Goal: Transaction & Acquisition: Download file/media

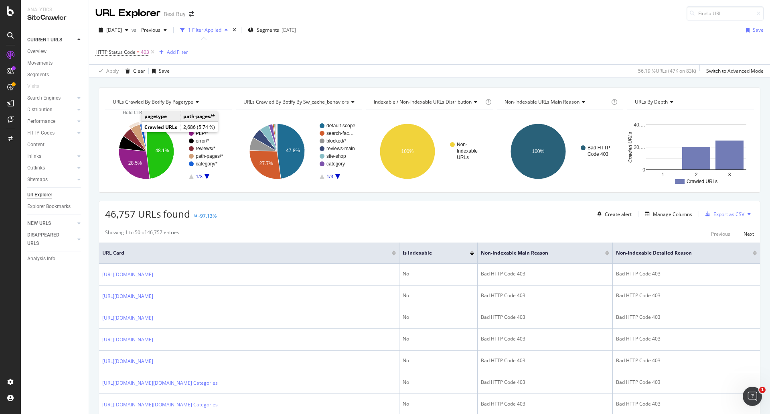
click at [135, 131] on icon "A chart." at bounding box center [139, 137] width 16 height 27
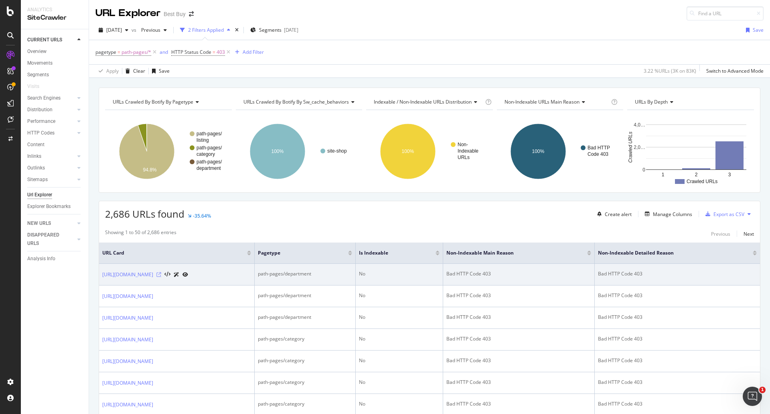
click at [188, 277] on div at bounding box center [172, 274] width 32 height 8
click at [161, 276] on icon at bounding box center [158, 274] width 5 height 5
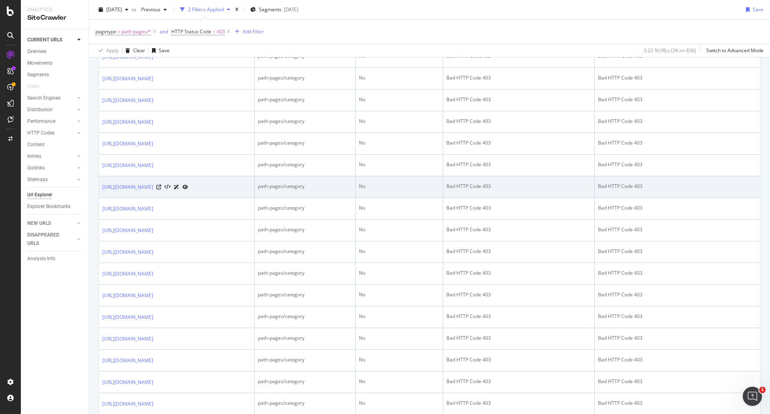
scroll to position [682, 0]
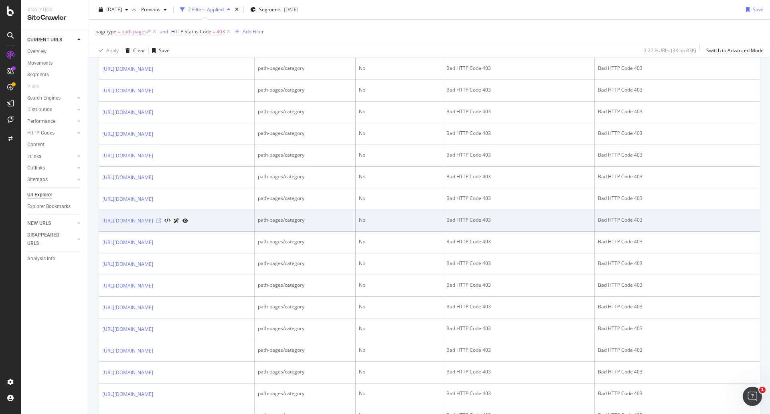
click at [161, 223] on icon at bounding box center [158, 220] width 5 height 5
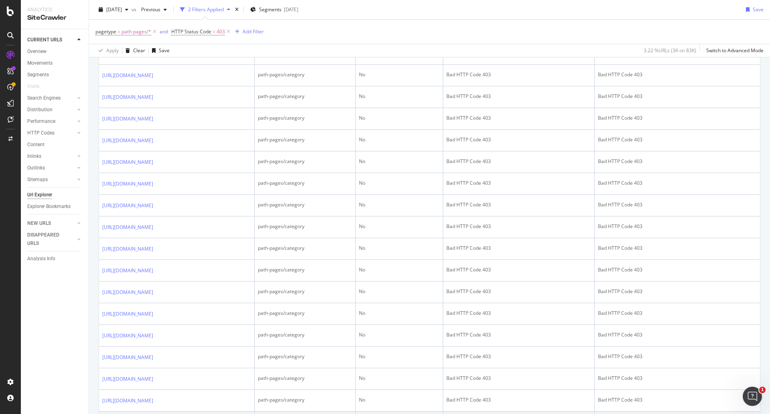
scroll to position [995, 0]
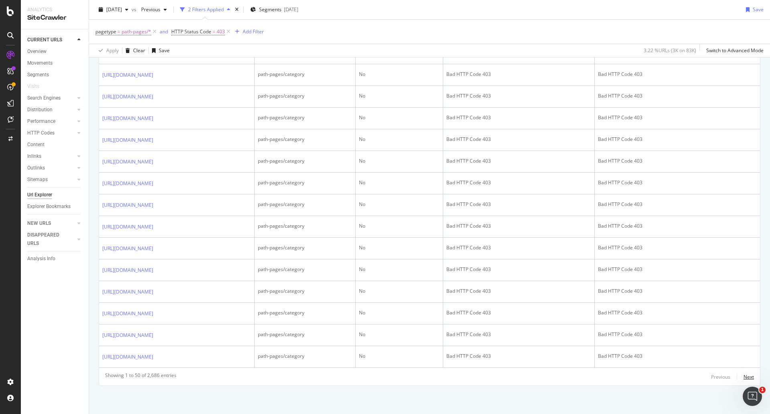
click at [747, 376] on div "Next" at bounding box center [749, 376] width 10 height 7
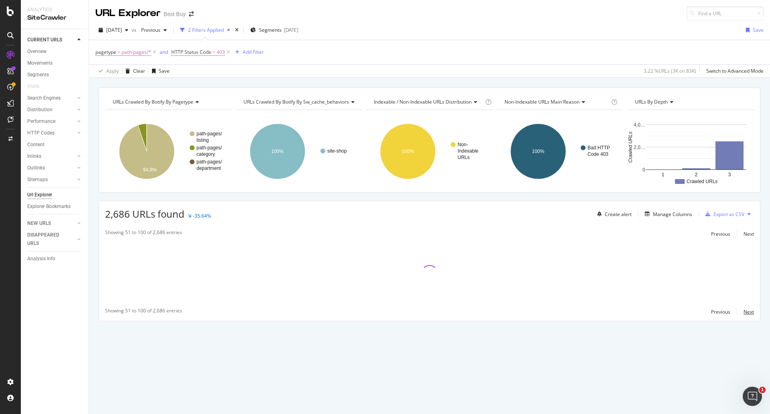
scroll to position [0, 0]
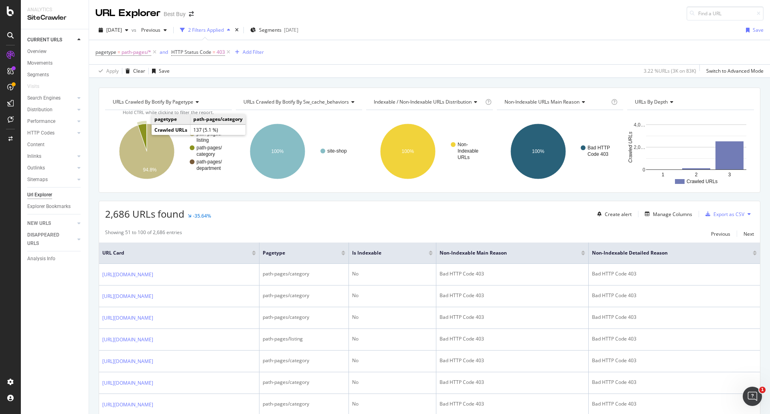
click at [141, 128] on icon "A chart." at bounding box center [142, 138] width 9 height 28
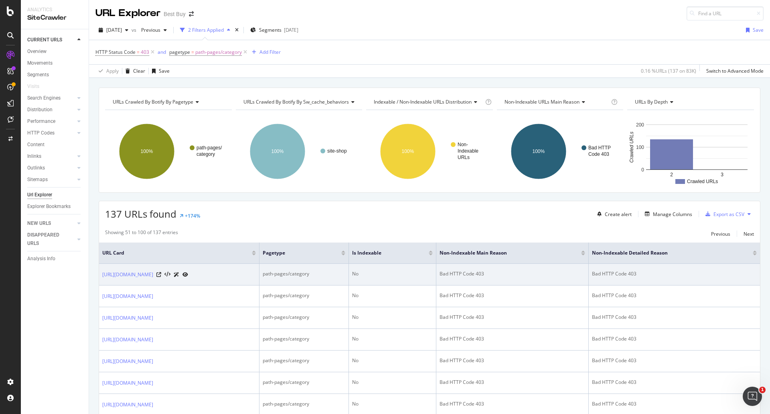
click at [188, 278] on div at bounding box center [172, 274] width 32 height 8
click at [161, 277] on icon at bounding box center [158, 274] width 5 height 5
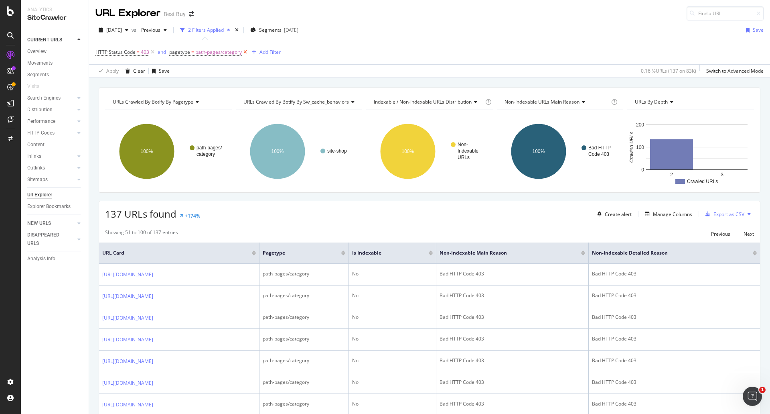
click at [244, 49] on icon at bounding box center [245, 52] width 7 height 8
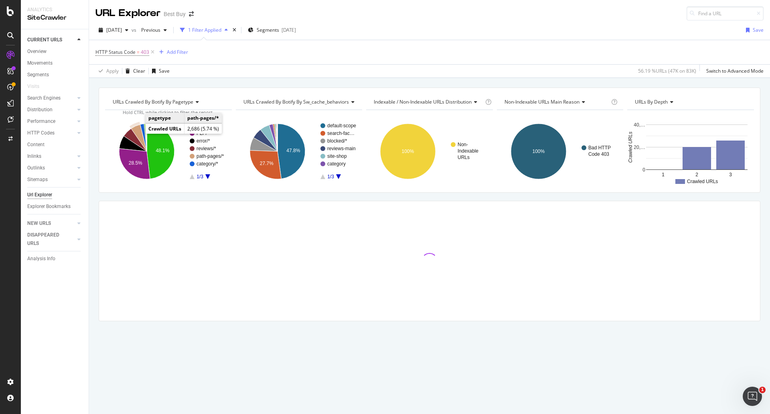
click at [138, 132] on icon "A chart." at bounding box center [139, 137] width 16 height 27
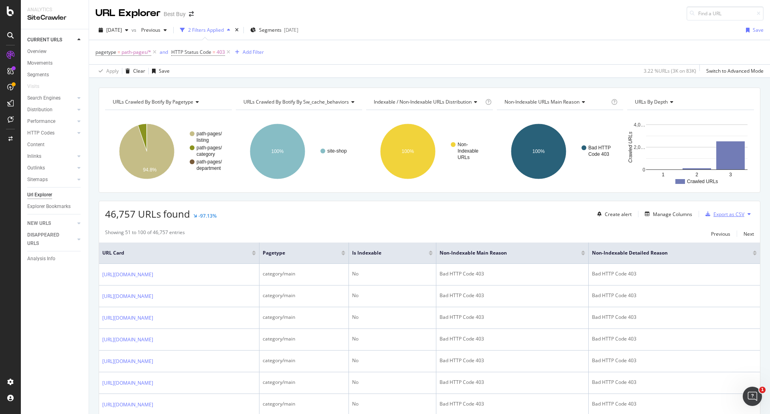
click at [738, 214] on div "Export as CSV" at bounding box center [729, 214] width 31 height 7
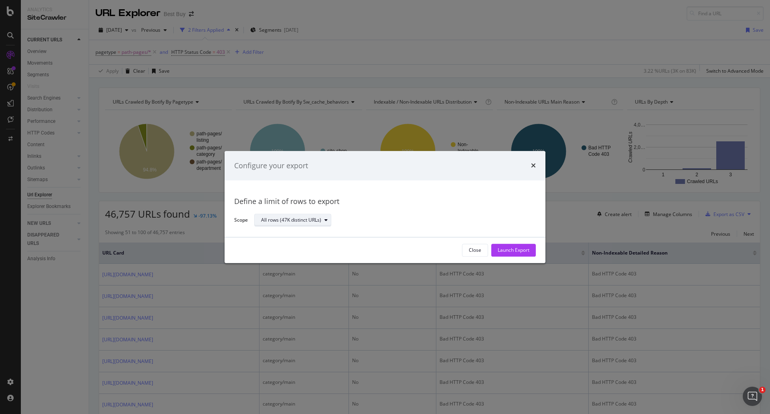
click at [313, 224] on div "All rows (47K distinct URLs)" at bounding box center [296, 220] width 70 height 11
click at [315, 223] on div "All rows (47K distinct URLs)" at bounding box center [296, 220] width 70 height 11
click at [527, 249] on div "Launch Export" at bounding box center [514, 250] width 32 height 7
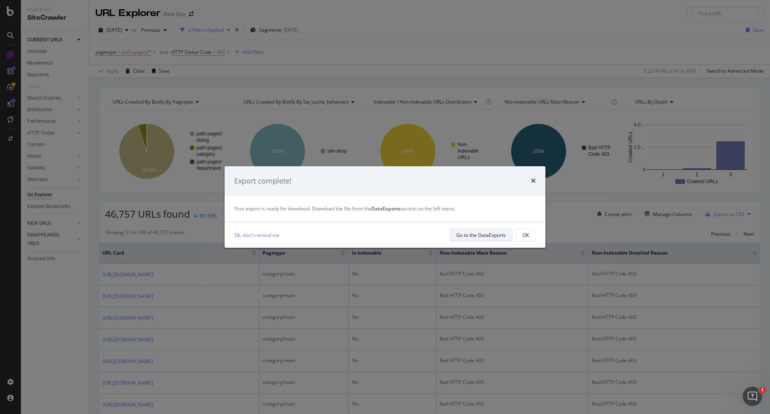
click at [482, 236] on div "Go to the DataExports" at bounding box center [481, 235] width 49 height 7
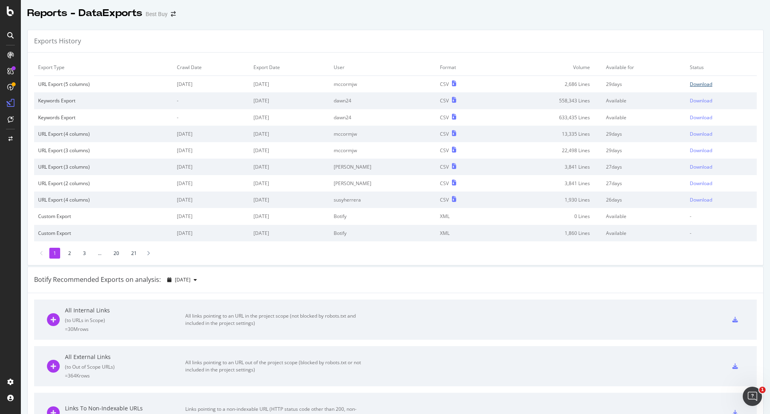
click at [698, 83] on div "Download" at bounding box center [701, 84] width 22 height 7
